Goal: Information Seeking & Learning: Understand process/instructions

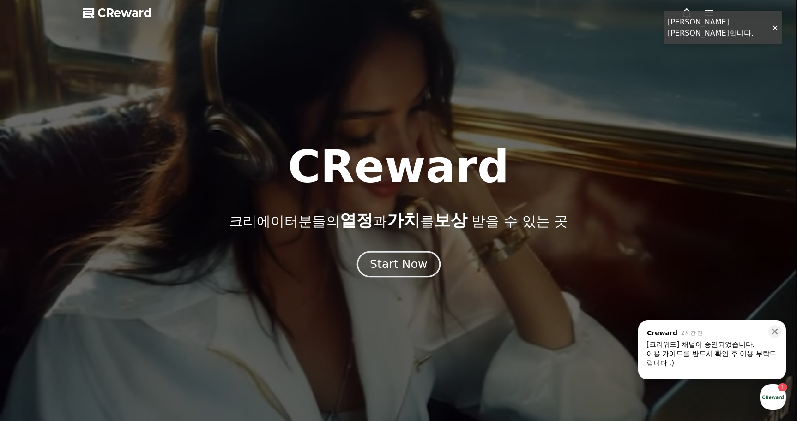
click at [406, 257] on div "Start Now" at bounding box center [398, 265] width 57 height 16
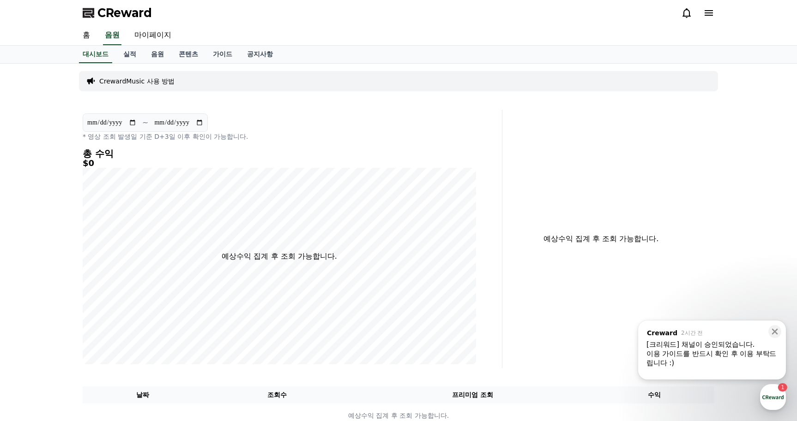
click at [717, 351] on div "이용 가이드를 반드시 확인 후 이용 부탁드립니다 :)" at bounding box center [711, 358] width 131 height 18
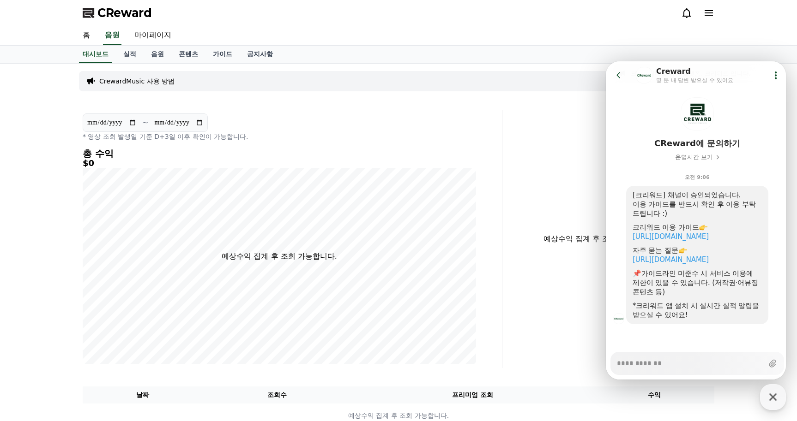
scroll to position [29, 0]
click at [689, 260] on link "https://creward.net/music/notice/faq" at bounding box center [670, 259] width 76 height 8
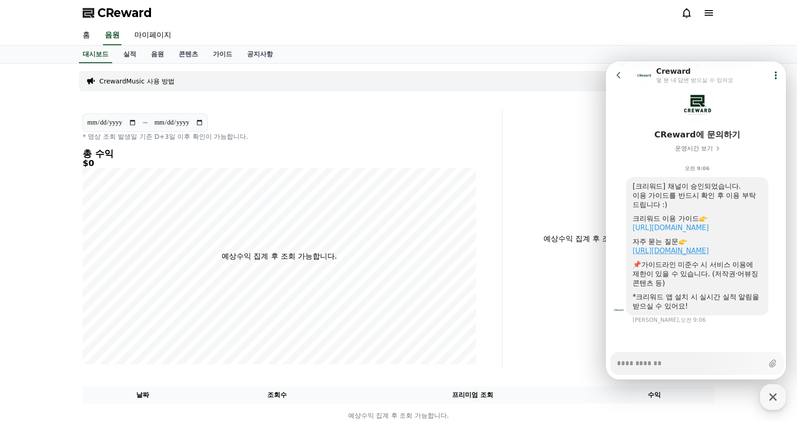
scroll to position [37, 0]
type textarea "*"
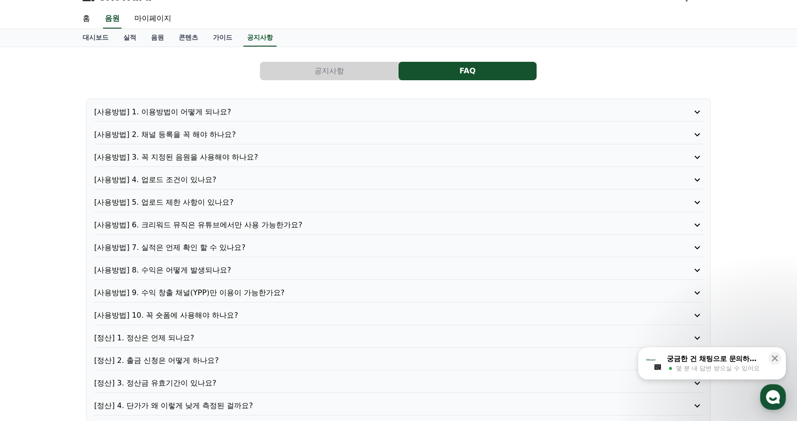
scroll to position [46, 0]
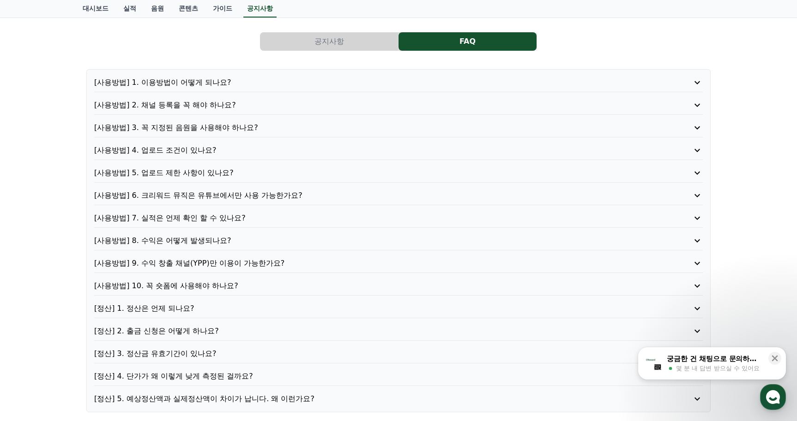
click at [189, 154] on p "[사용방법] 4. 업로드 조건이 있나요?" at bounding box center [374, 150] width 560 height 11
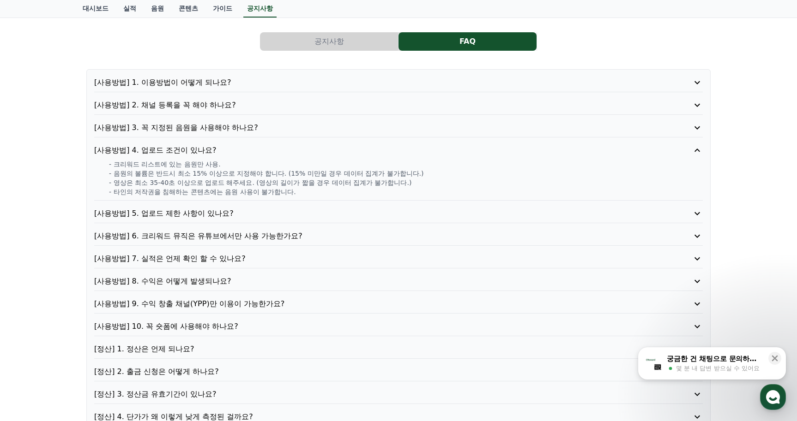
click at [195, 149] on p "[사용방법] 4. 업로드 조건이 있나요?" at bounding box center [374, 150] width 560 height 11
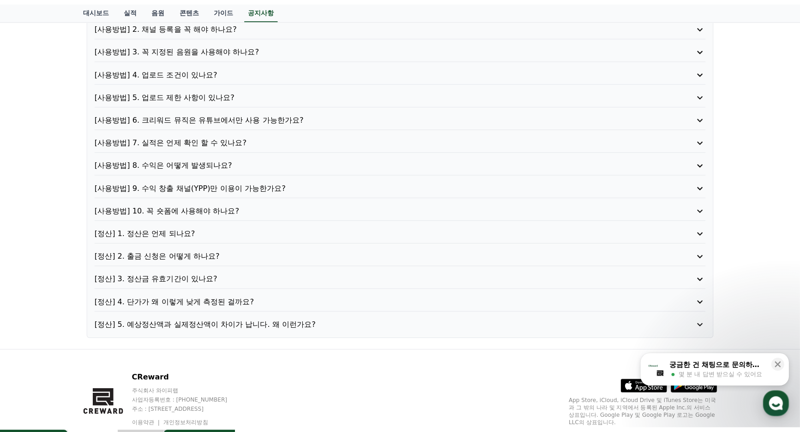
scroll to position [138, 0]
